Goal: Task Accomplishment & Management: Use online tool/utility

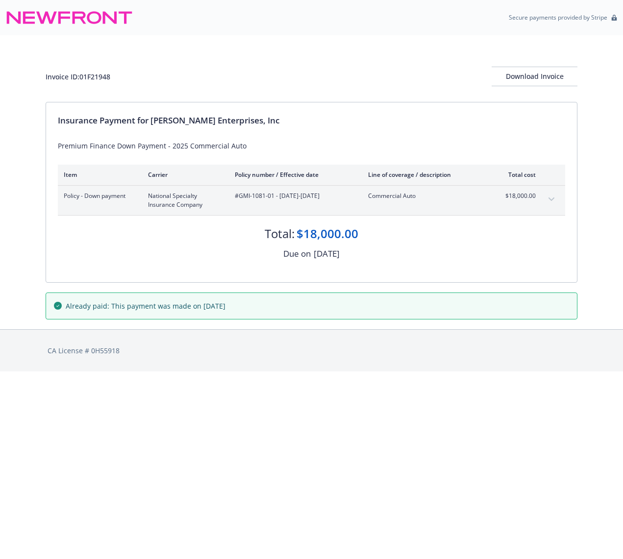
click at [548, 201] on button "expand content" at bounding box center [551, 200] width 16 height 16
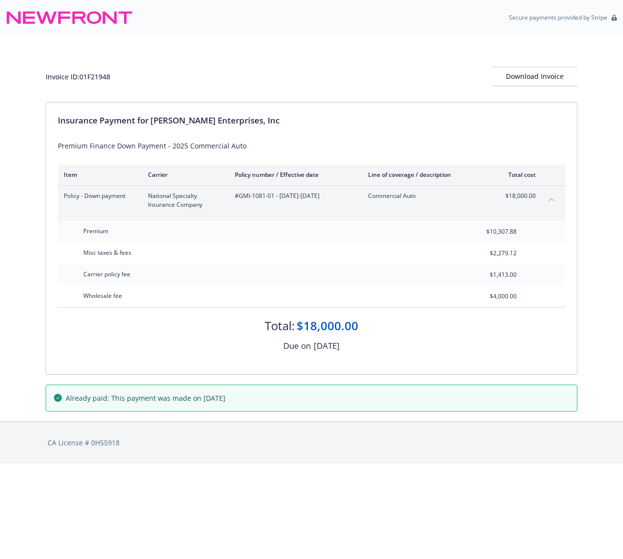
click at [548, 201] on button "collapse content" at bounding box center [551, 200] width 16 height 16
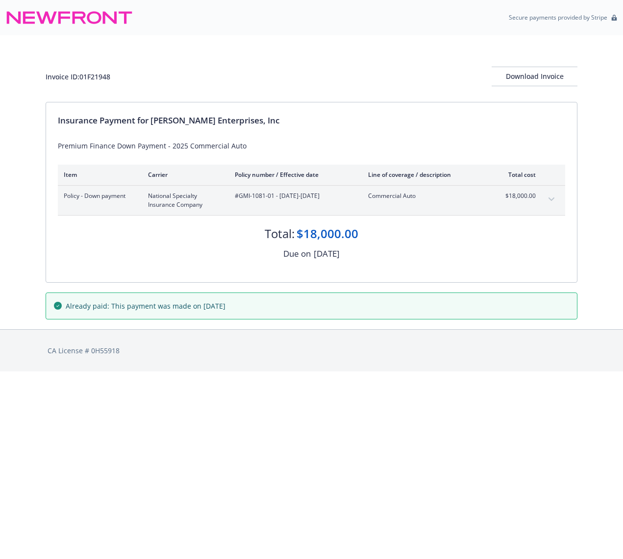
click at [548, 201] on button "expand content" at bounding box center [551, 200] width 16 height 16
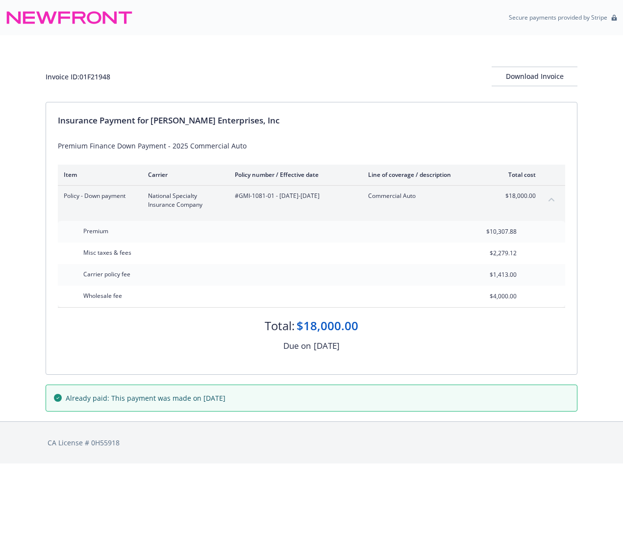
click at [261, 76] on div "Invoice ID: 01F21948 Download Invoice" at bounding box center [312, 77] width 532 height 20
